Goal: Check status: Verify the current state of an ongoing process or item

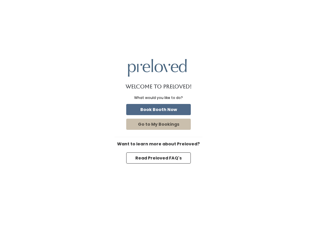
click at [172, 126] on button "Go to My Bookings" at bounding box center [158, 123] width 65 height 11
click at [167, 122] on button "Go to My Bookings" at bounding box center [158, 123] width 65 height 11
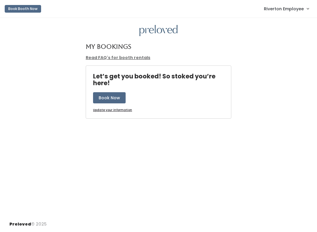
click at [296, 7] on span "Riverton Employee" at bounding box center [284, 9] width 40 height 6
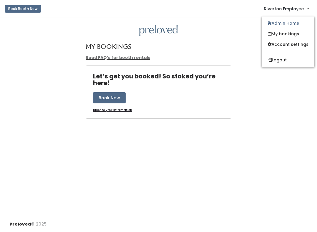
click at [287, 25] on link "Admin Home" at bounding box center [288, 23] width 52 height 11
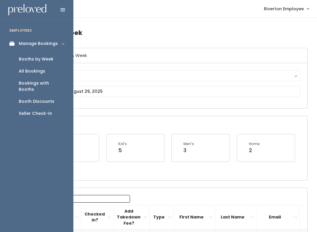
click at [34, 60] on div "Booths by Week" at bounding box center [36, 59] width 35 height 6
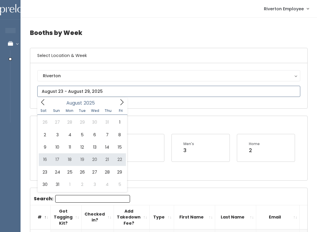
type input "[DATE] to [DATE]"
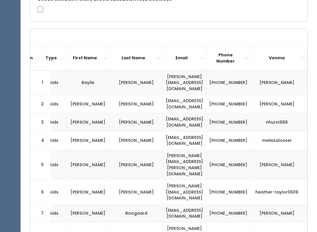
scroll to position [0, 130]
